Goal: Information Seeking & Learning: Learn about a topic

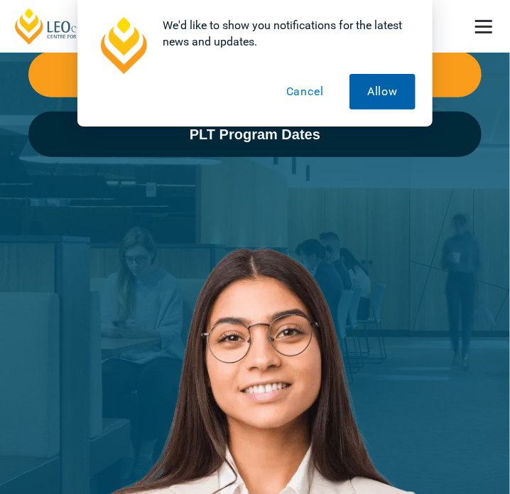
click at [375, 97] on button "Allow" at bounding box center [382, 92] width 66 height 36
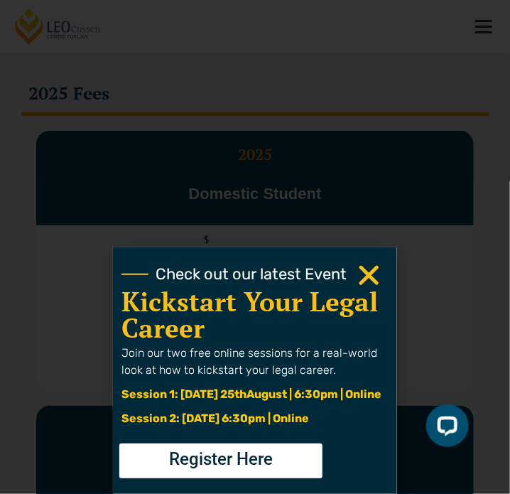
scroll to position [3836, 0]
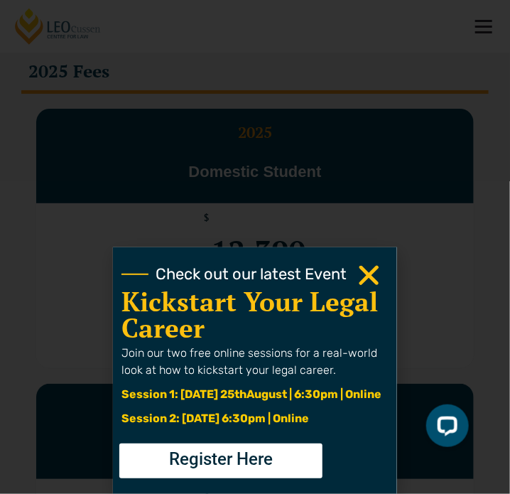
click at [367, 281] on icon "Close" at bounding box center [369, 275] width 28 height 28
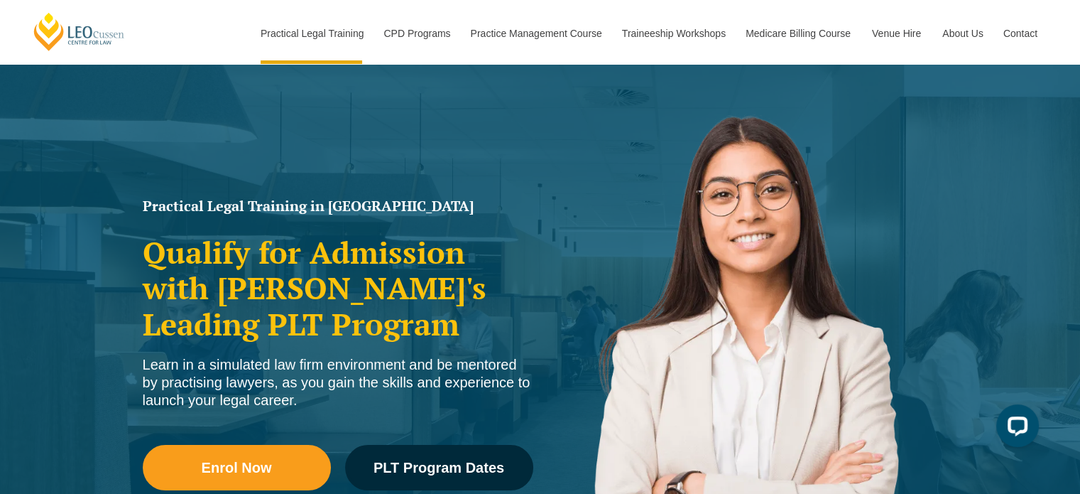
scroll to position [71, 0]
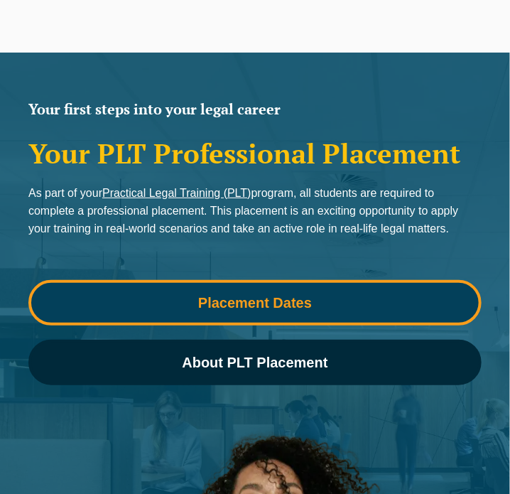
click at [347, 295] on span "Placement Dates" at bounding box center [254, 302] width 433 height 14
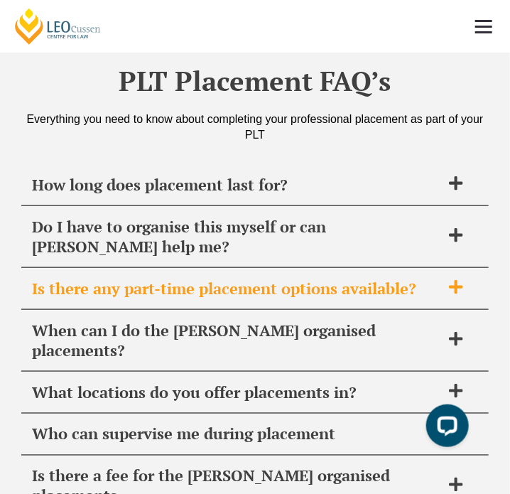
scroll to position [6613, 0]
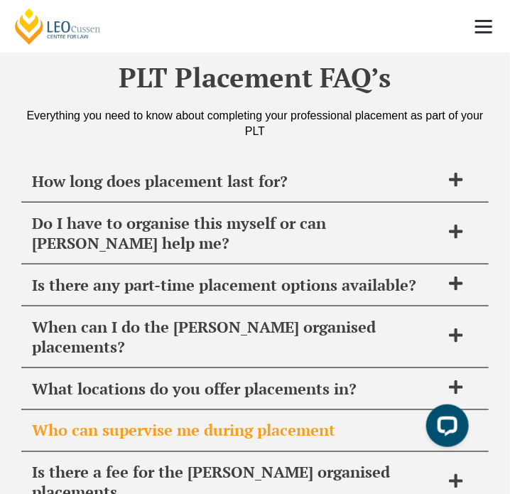
click at [312, 421] on span "Who can supervise me during placement" at bounding box center [236, 431] width 409 height 20
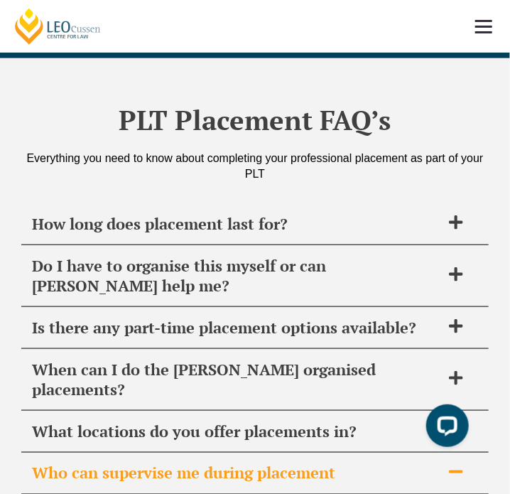
scroll to position [6542, 0]
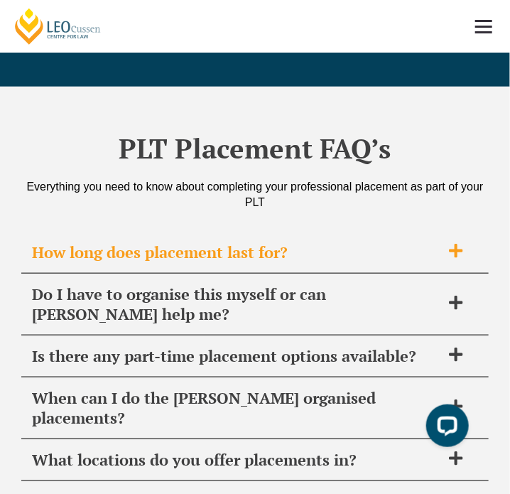
click at [463, 243] on icon at bounding box center [456, 251] width 16 height 16
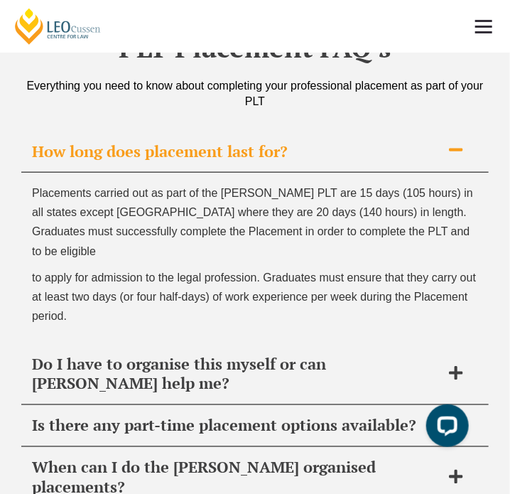
scroll to position [6684, 0]
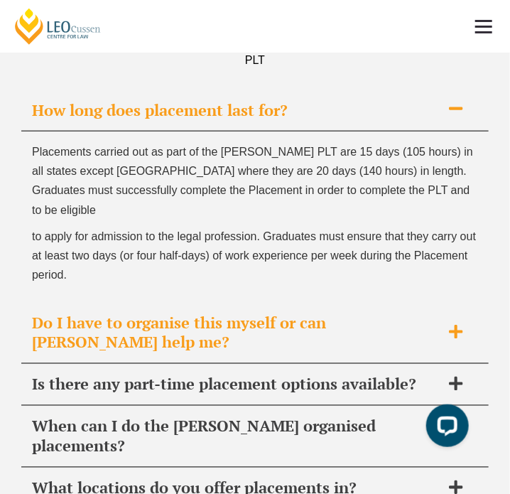
click at [457, 325] on icon at bounding box center [455, 331] width 13 height 13
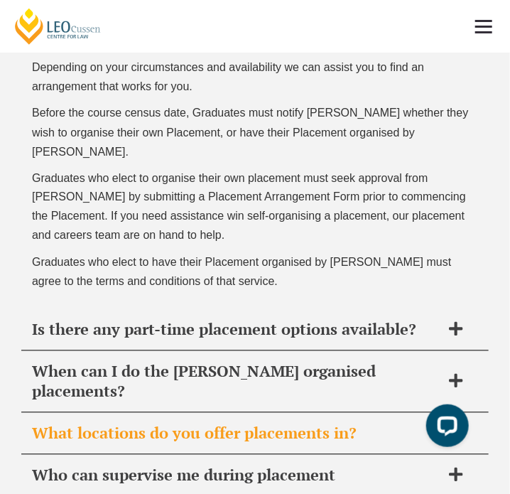
scroll to position [6897, 0]
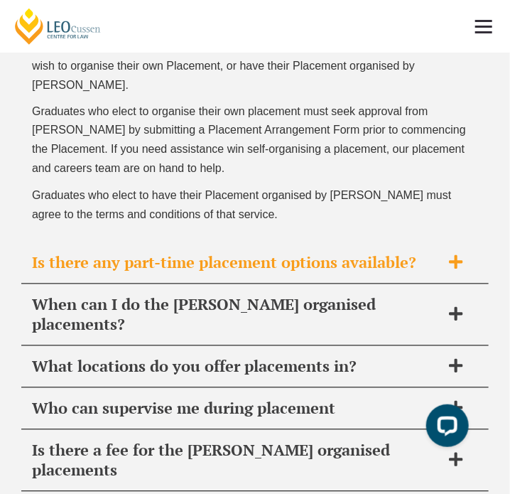
click at [458, 254] on icon at bounding box center [456, 262] width 16 height 16
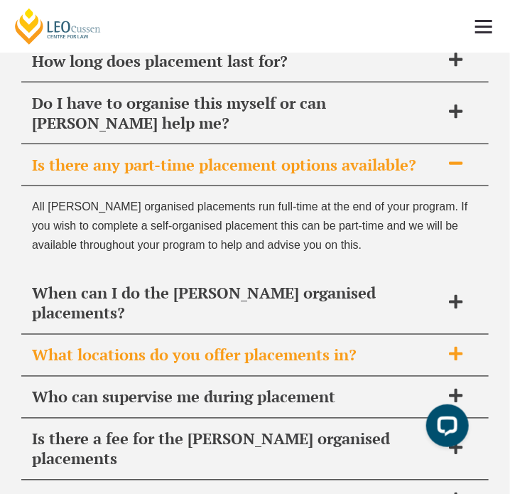
scroll to position [6704, 0]
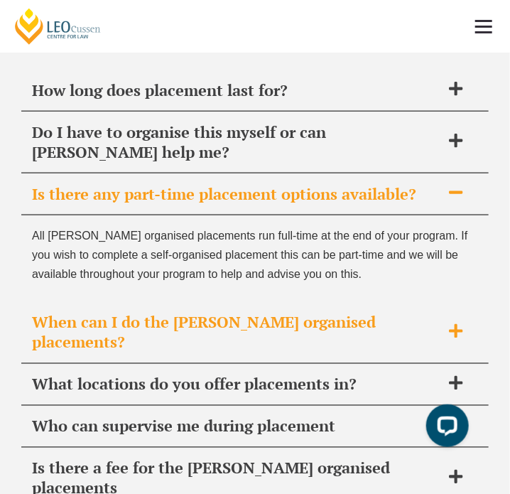
click at [457, 324] on icon at bounding box center [455, 330] width 13 height 13
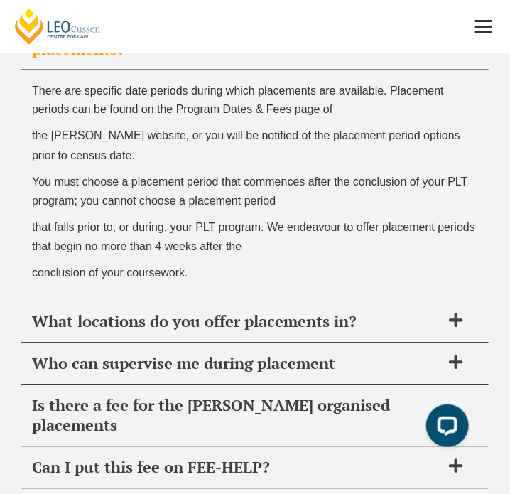
scroll to position [6917, 0]
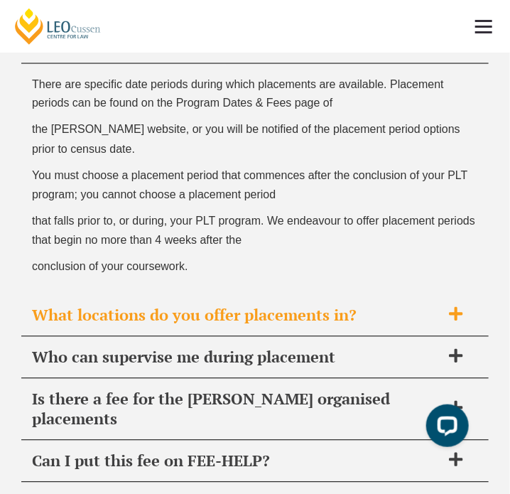
click at [460, 306] on icon at bounding box center [456, 314] width 16 height 16
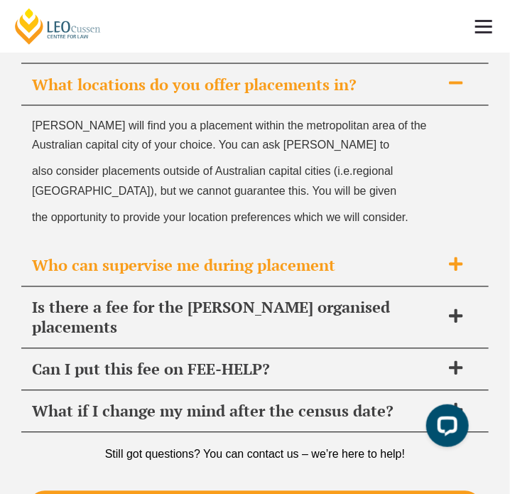
click at [457, 256] on span at bounding box center [456, 265] width 30 height 18
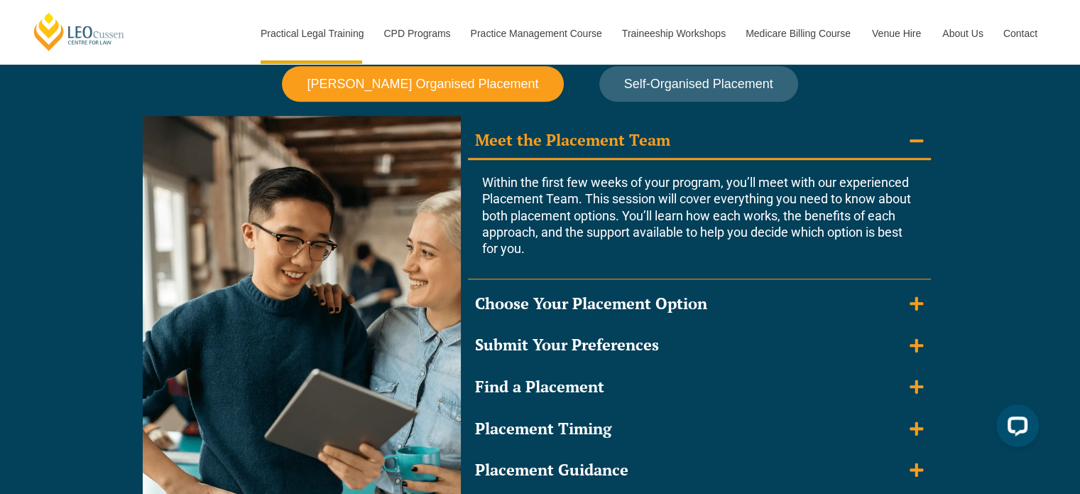
scroll to position [1279, 0]
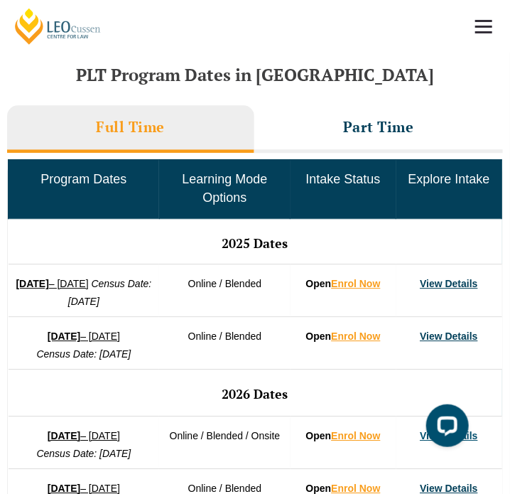
scroll to position [781, 0]
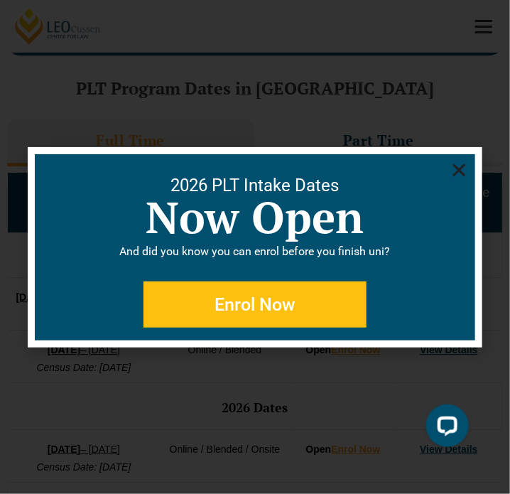
click at [460, 170] on use "Close" at bounding box center [459, 169] width 13 height 13
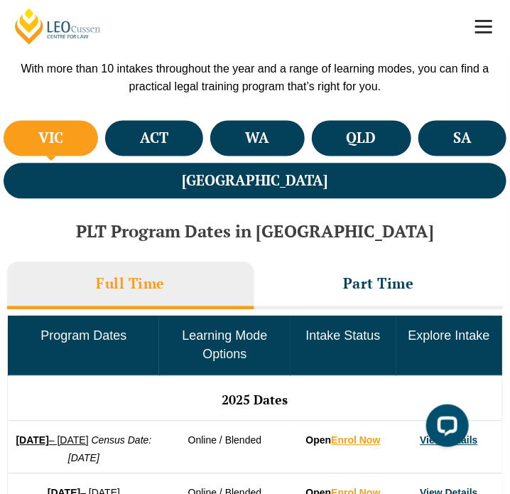
scroll to position [568, 0]
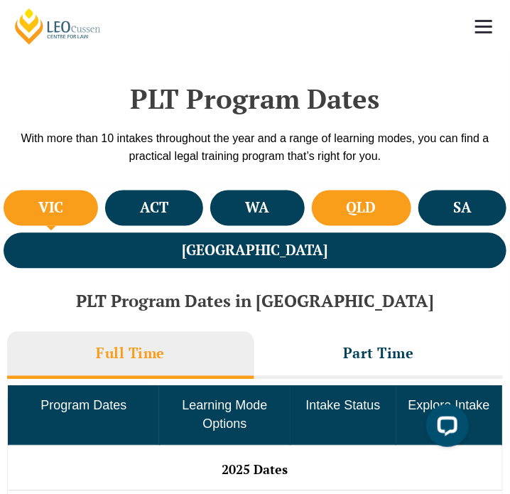
click at [347, 211] on h4 "QLD" at bounding box center [362, 208] width 30 height 18
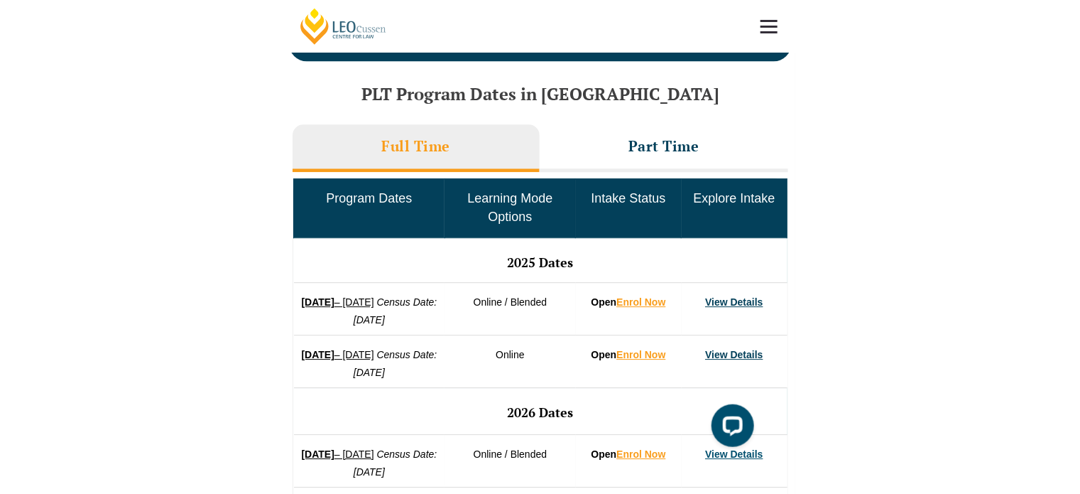
scroll to position [781, 0]
